Goal: Information Seeking & Learning: Learn about a topic

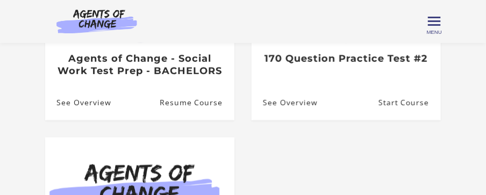
scroll to position [201, 0]
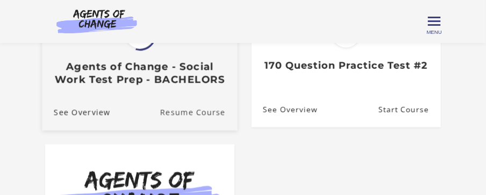
click at [177, 120] on link "Resume Course" at bounding box center [198, 113] width 77 height 36
